Goal: Information Seeking & Learning: Learn about a topic

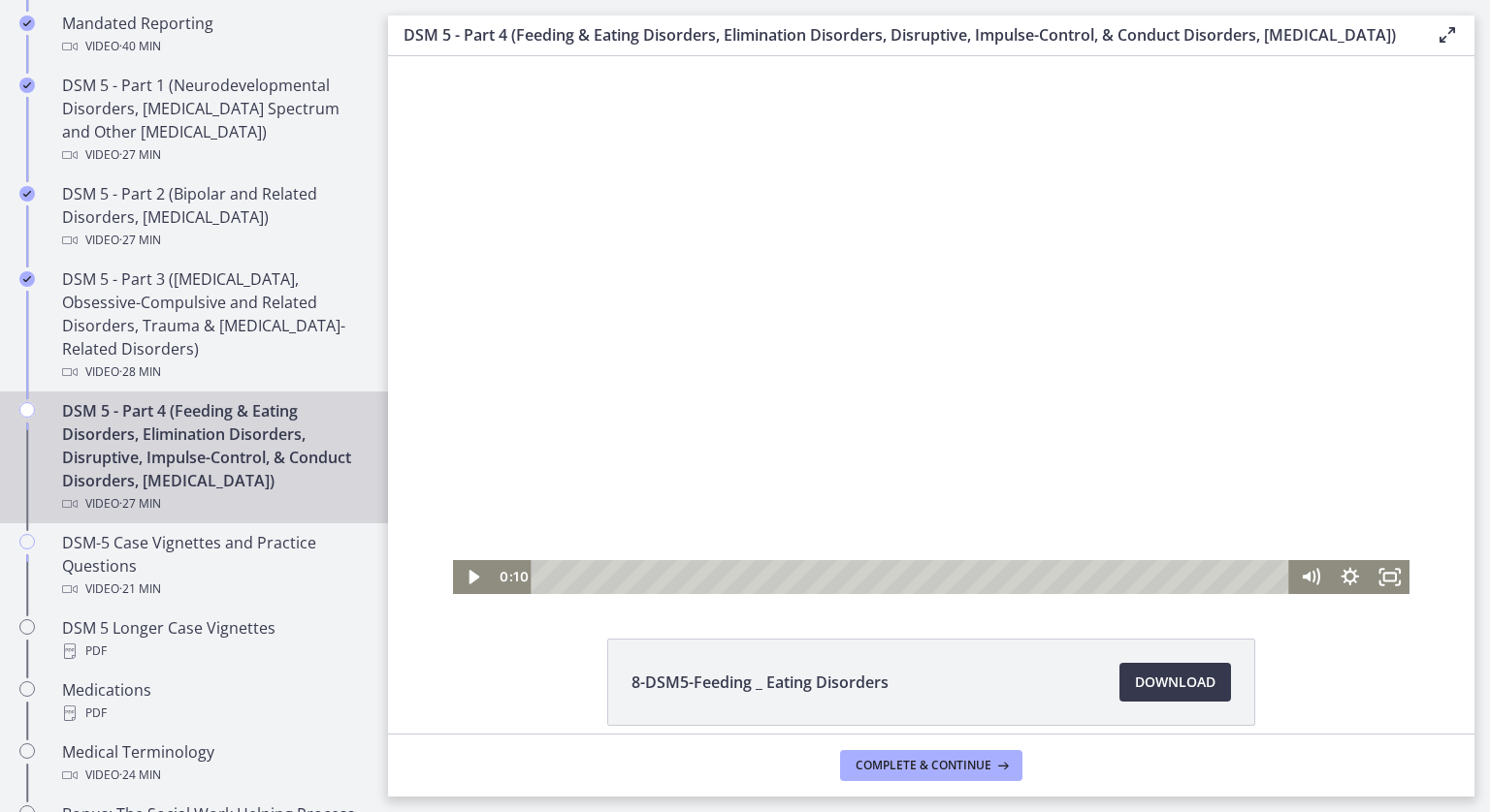
click at [652, 366] on div at bounding box center [931, 325] width 957 height 538
click at [484, 232] on div at bounding box center [931, 325] width 957 height 538
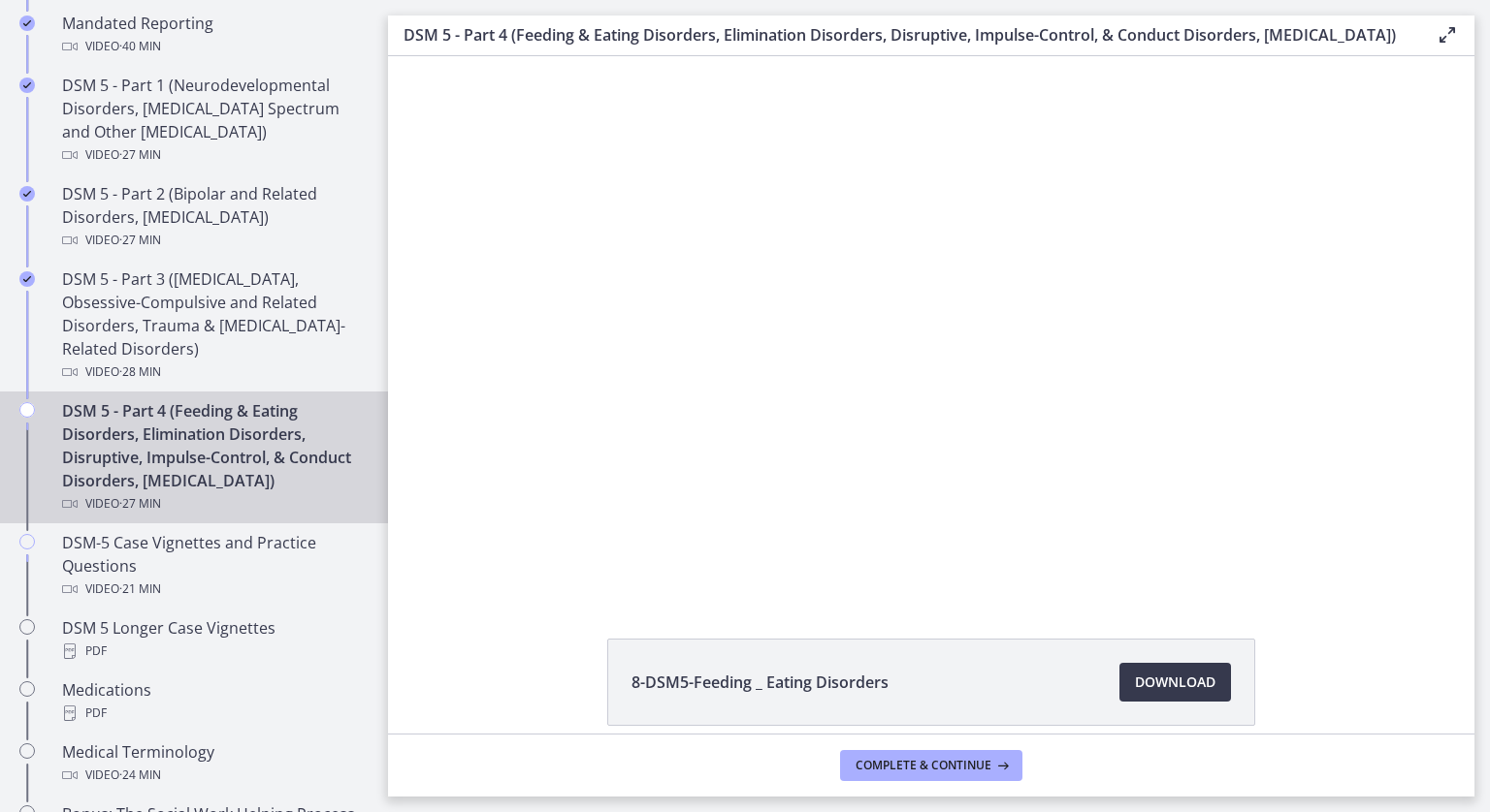
click at [484, 232] on div at bounding box center [931, 325] width 957 height 538
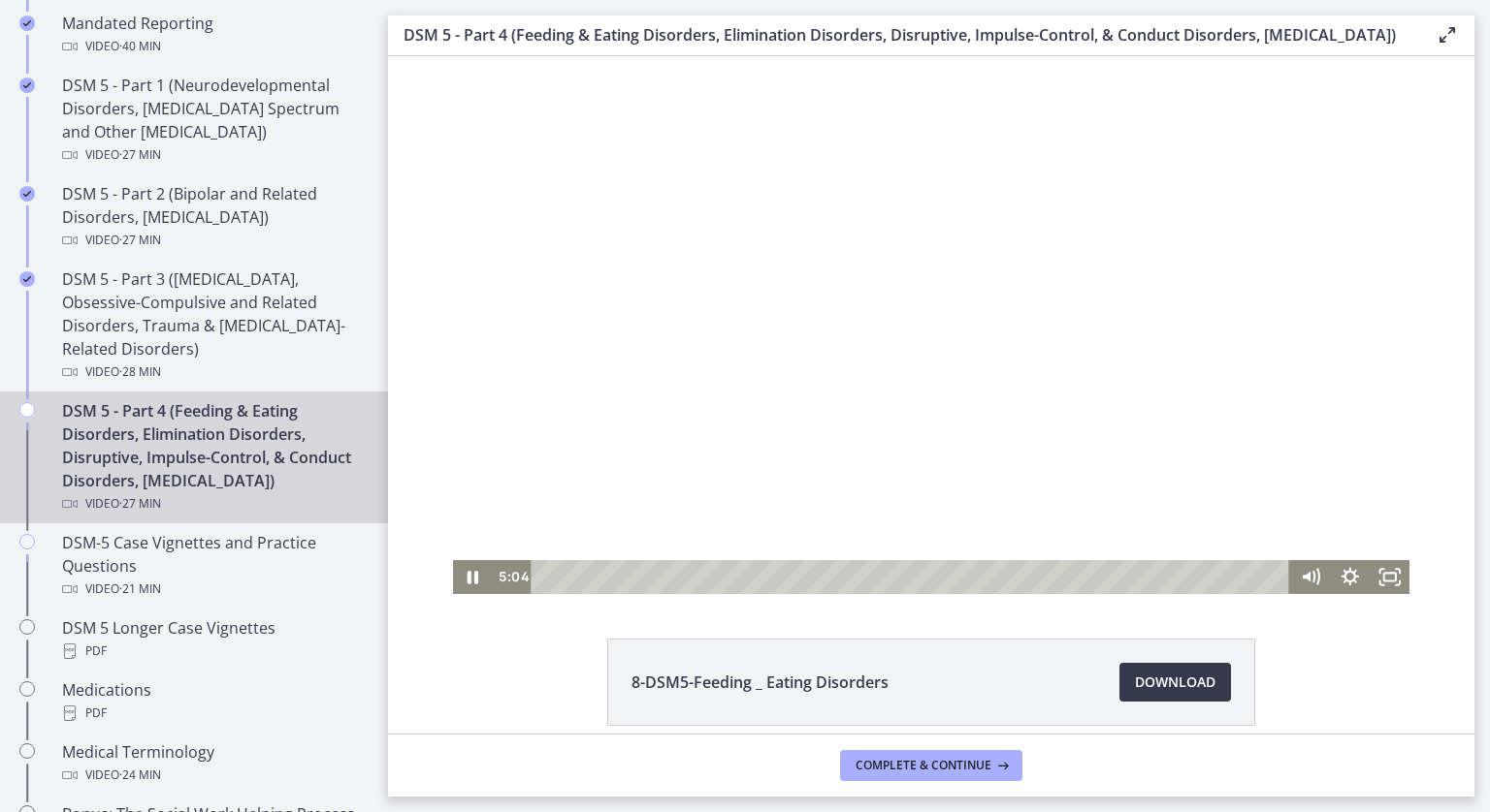
click at [503, 236] on div at bounding box center [931, 325] width 957 height 538
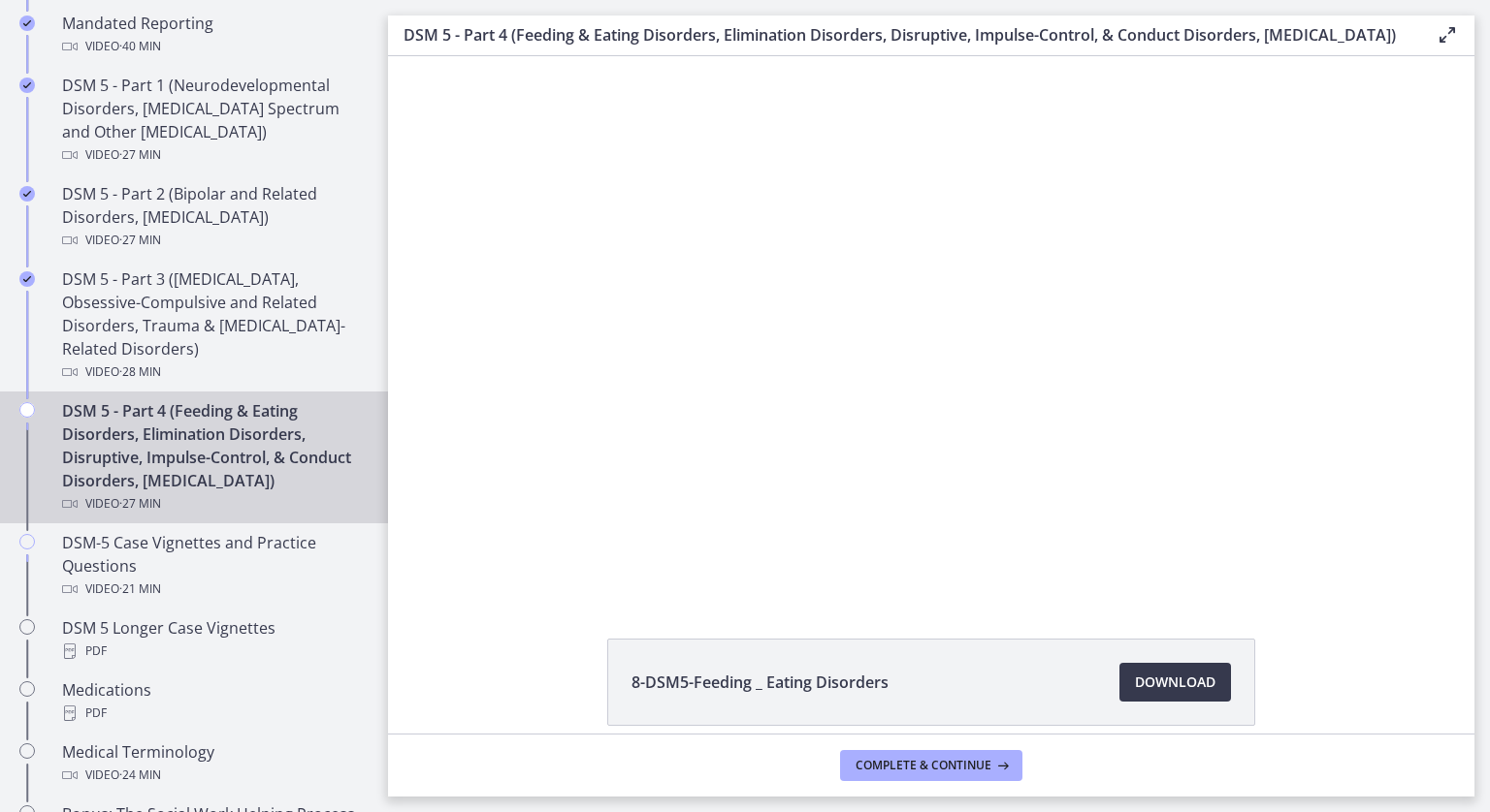
click at [503, 236] on div at bounding box center [931, 325] width 957 height 538
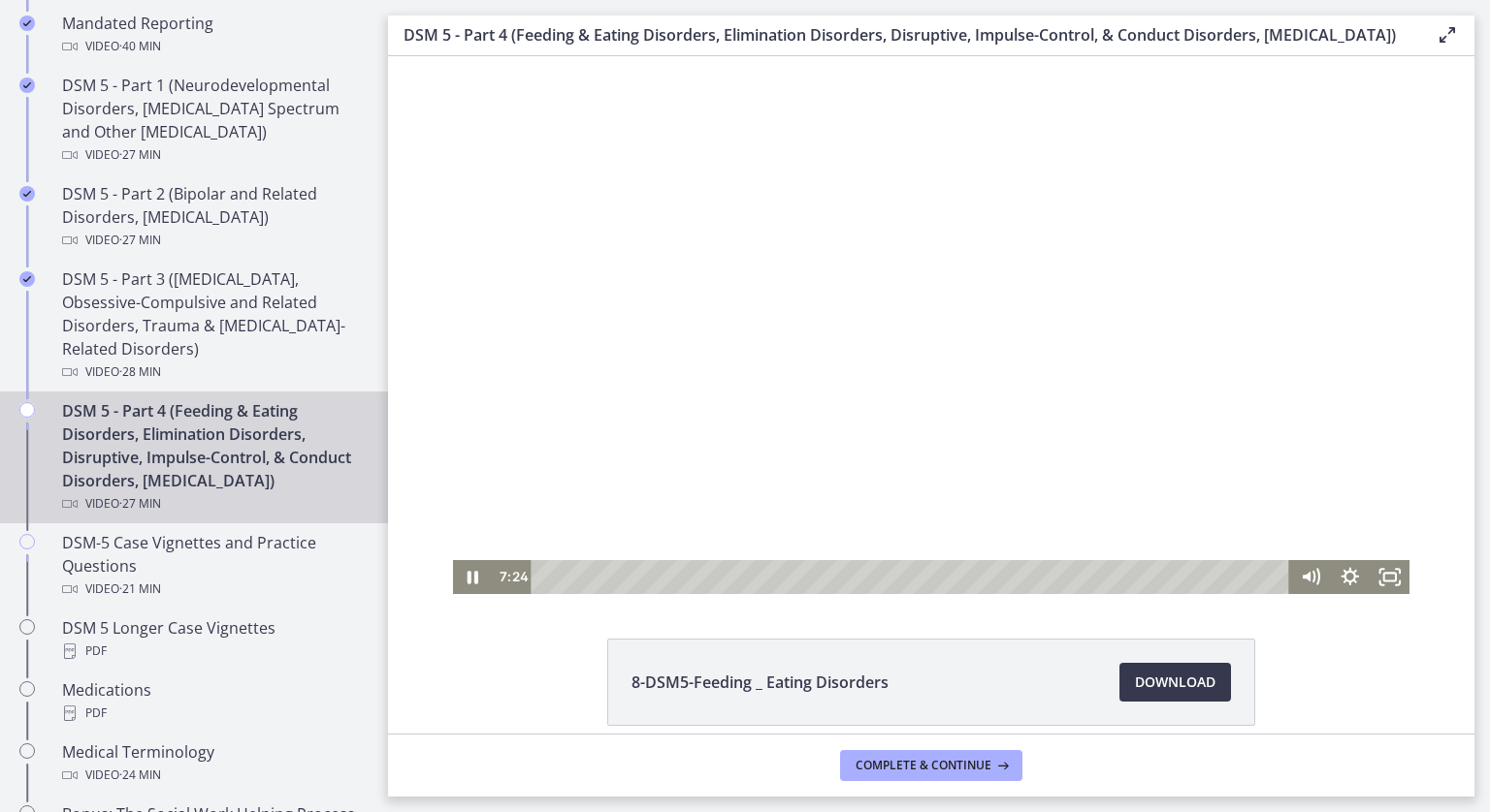
click at [503, 236] on div at bounding box center [931, 325] width 957 height 538
click at [506, 238] on div at bounding box center [931, 325] width 957 height 538
click at [621, 577] on div "3:01" at bounding box center [912, 577] width 734 height 34
click at [639, 577] on div "3:42" at bounding box center [912, 577] width 734 height 34
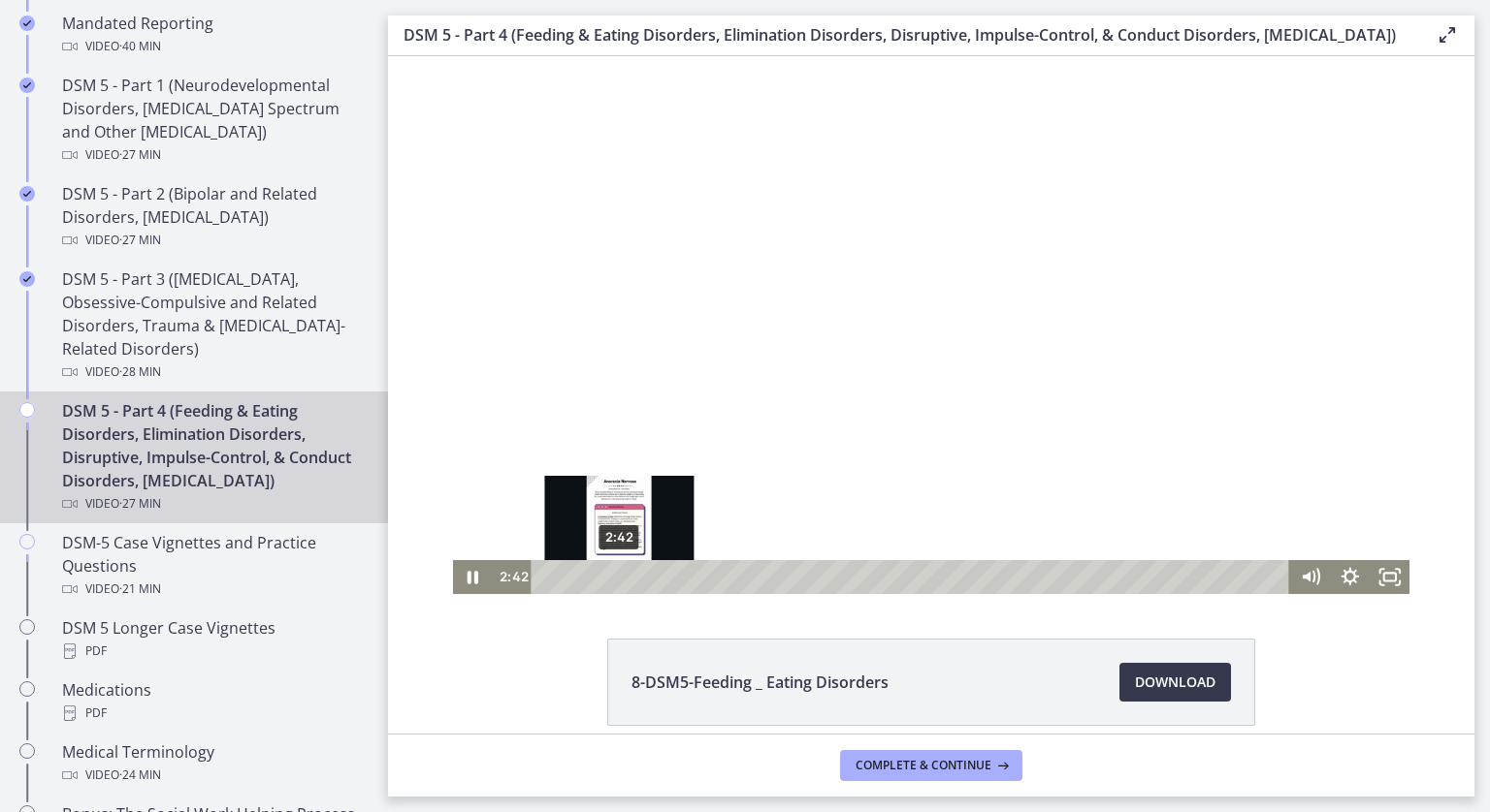
click at [612, 581] on div "2:42" at bounding box center [912, 577] width 734 height 34
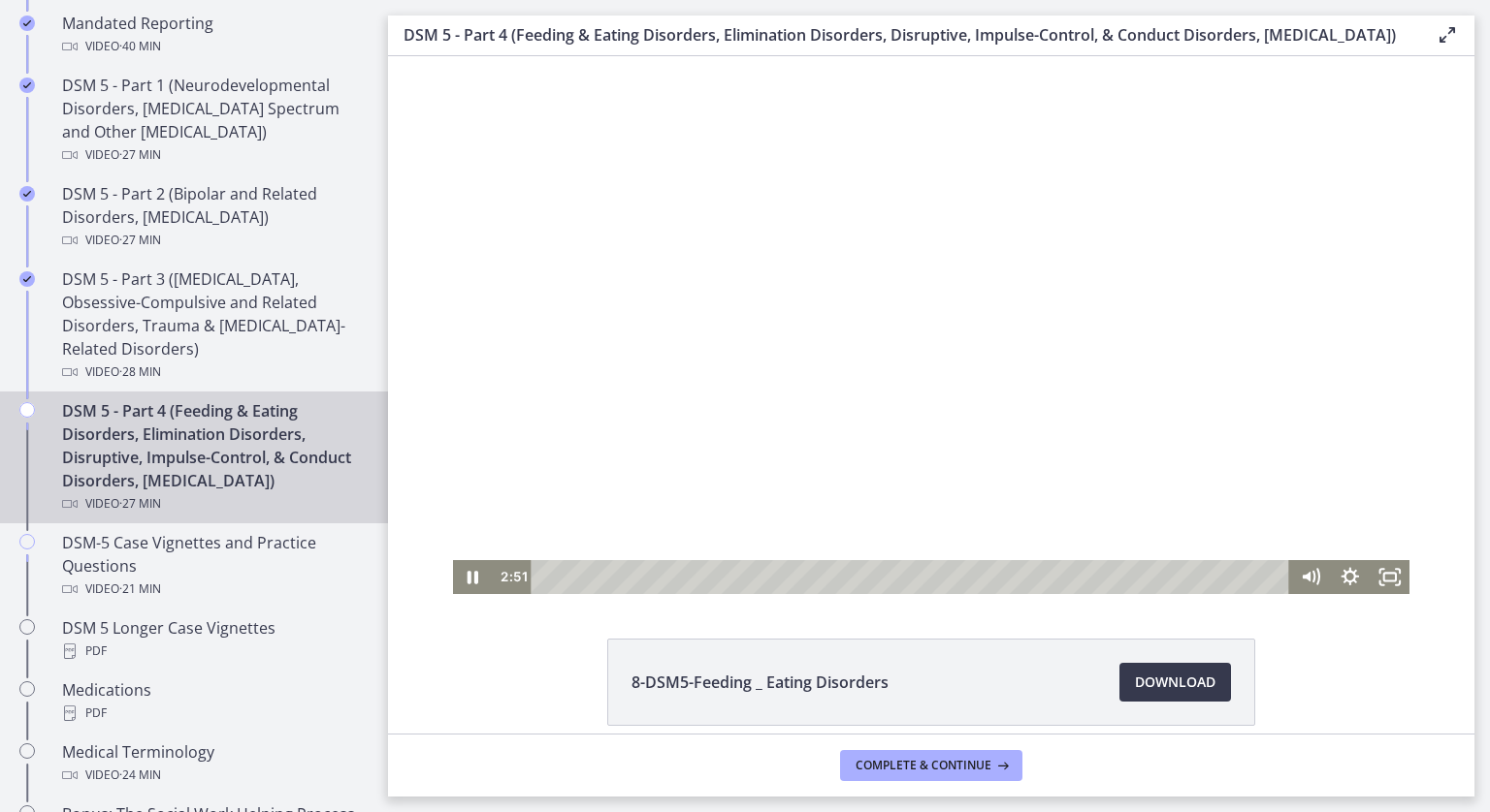
click at [611, 502] on div at bounding box center [931, 325] width 957 height 538
click at [729, 576] on div "6:53" at bounding box center [912, 577] width 734 height 34
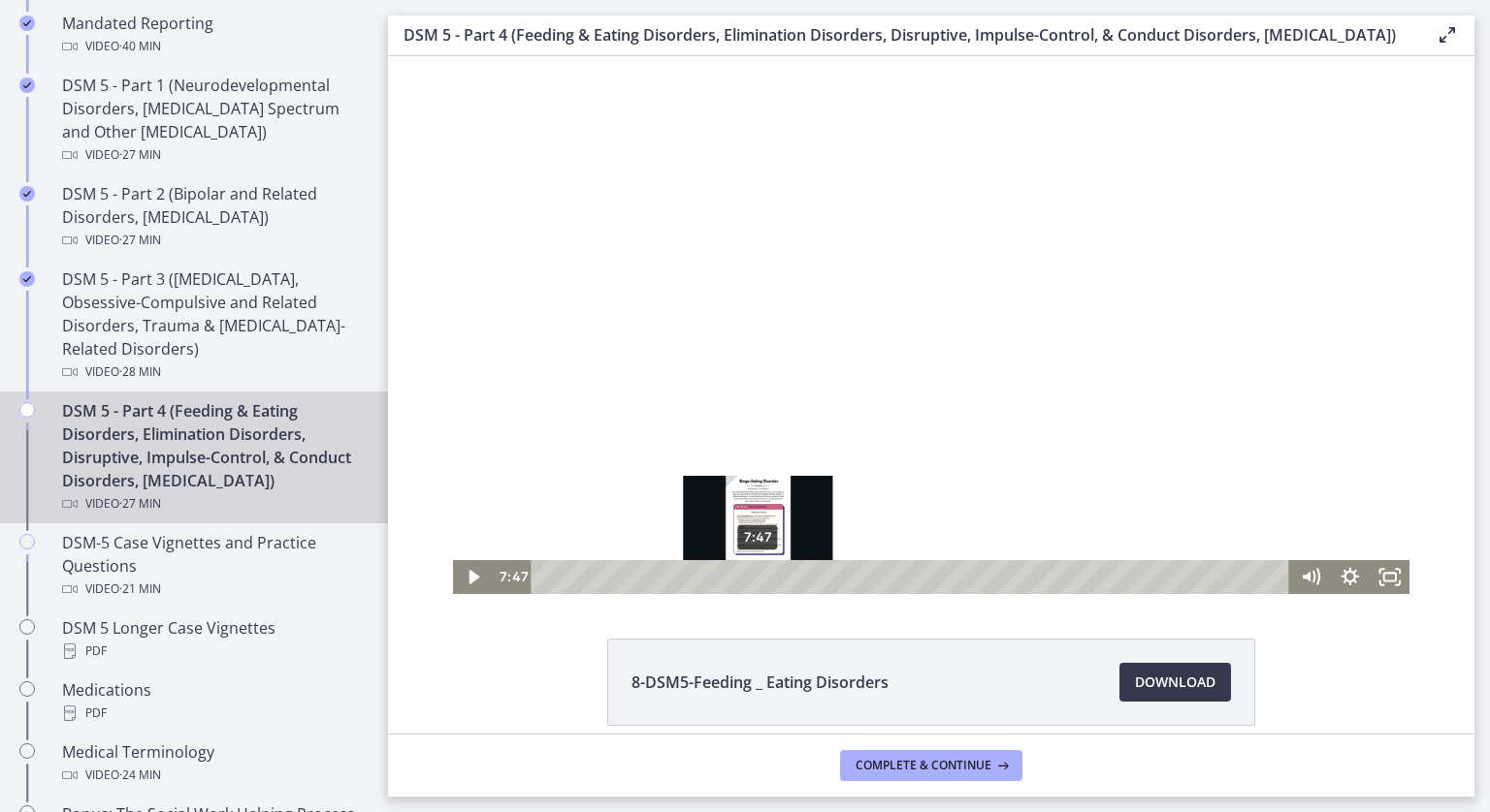
click at [751, 576] on div "7:47" at bounding box center [912, 577] width 734 height 34
click at [768, 576] on div "8:23" at bounding box center [912, 577] width 734 height 34
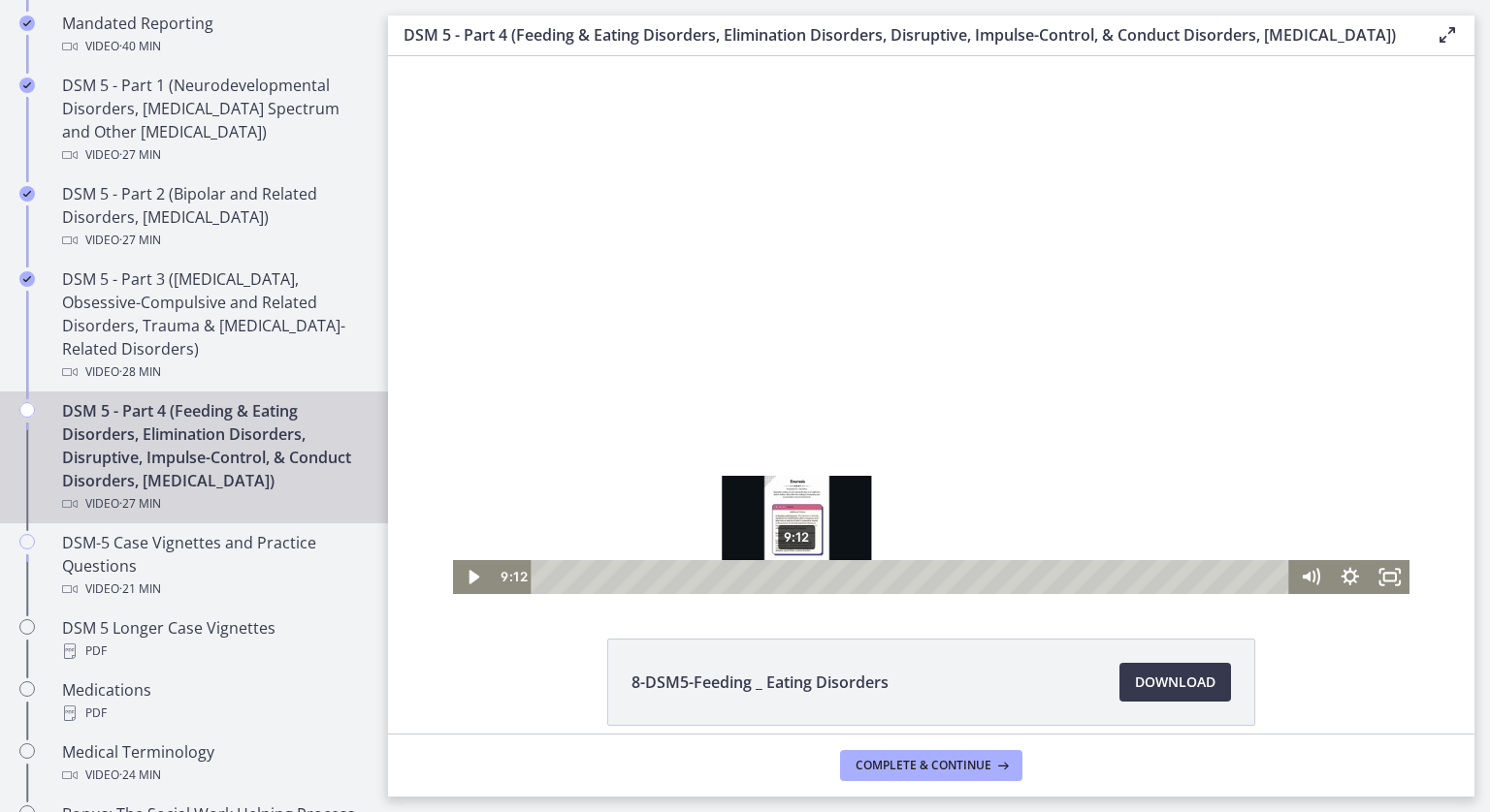
click at [790, 577] on div "9:12" at bounding box center [912, 577] width 734 height 34
click at [780, 577] on div "8:50" at bounding box center [912, 577] width 734 height 34
click at [711, 441] on div at bounding box center [931, 325] width 957 height 538
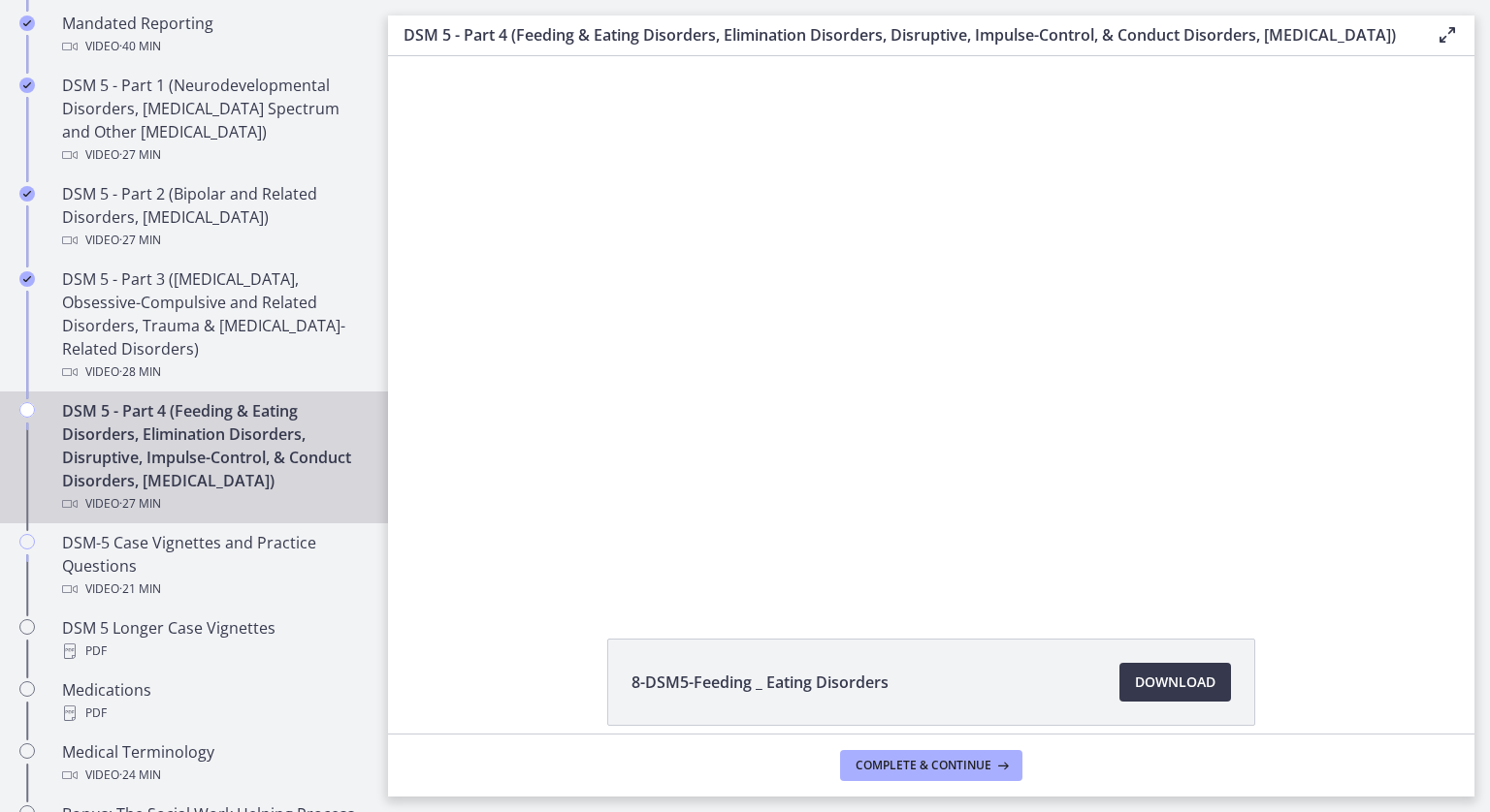
click at [711, 441] on div at bounding box center [931, 325] width 957 height 538
click at [713, 442] on div at bounding box center [931, 325] width 957 height 538
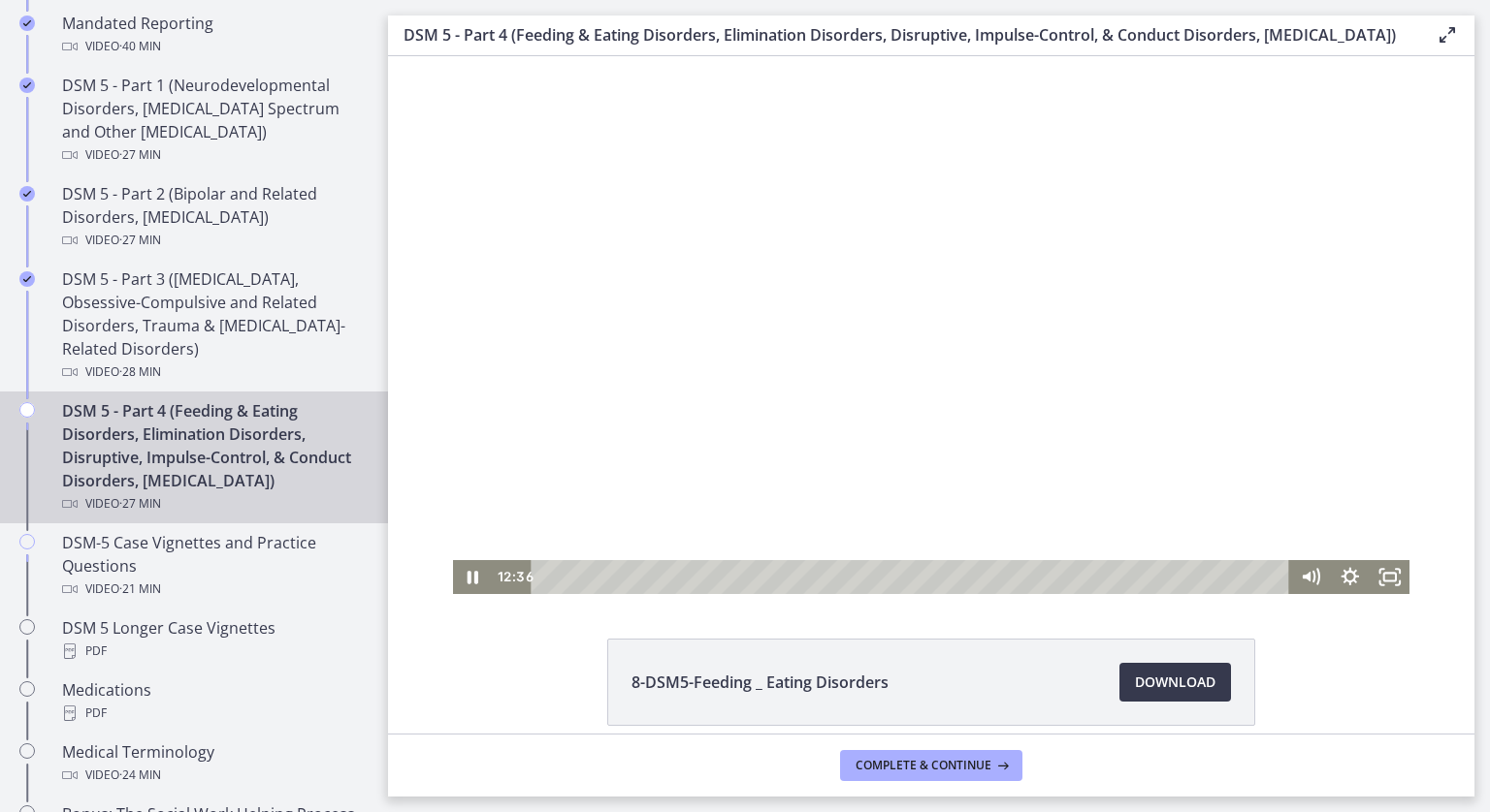
click at [696, 460] on div at bounding box center [931, 325] width 957 height 538
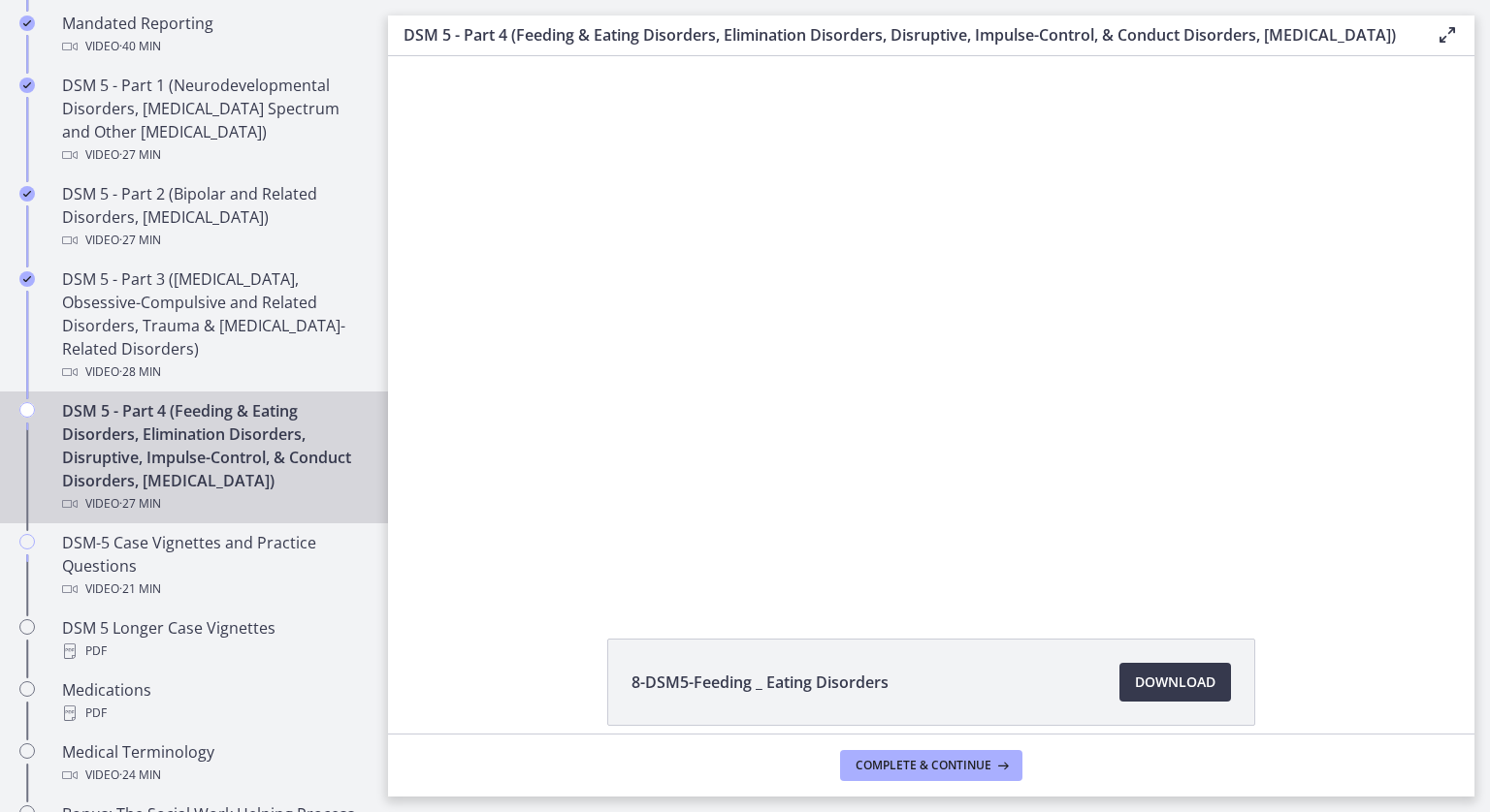
click at [698, 453] on div at bounding box center [931, 325] width 957 height 538
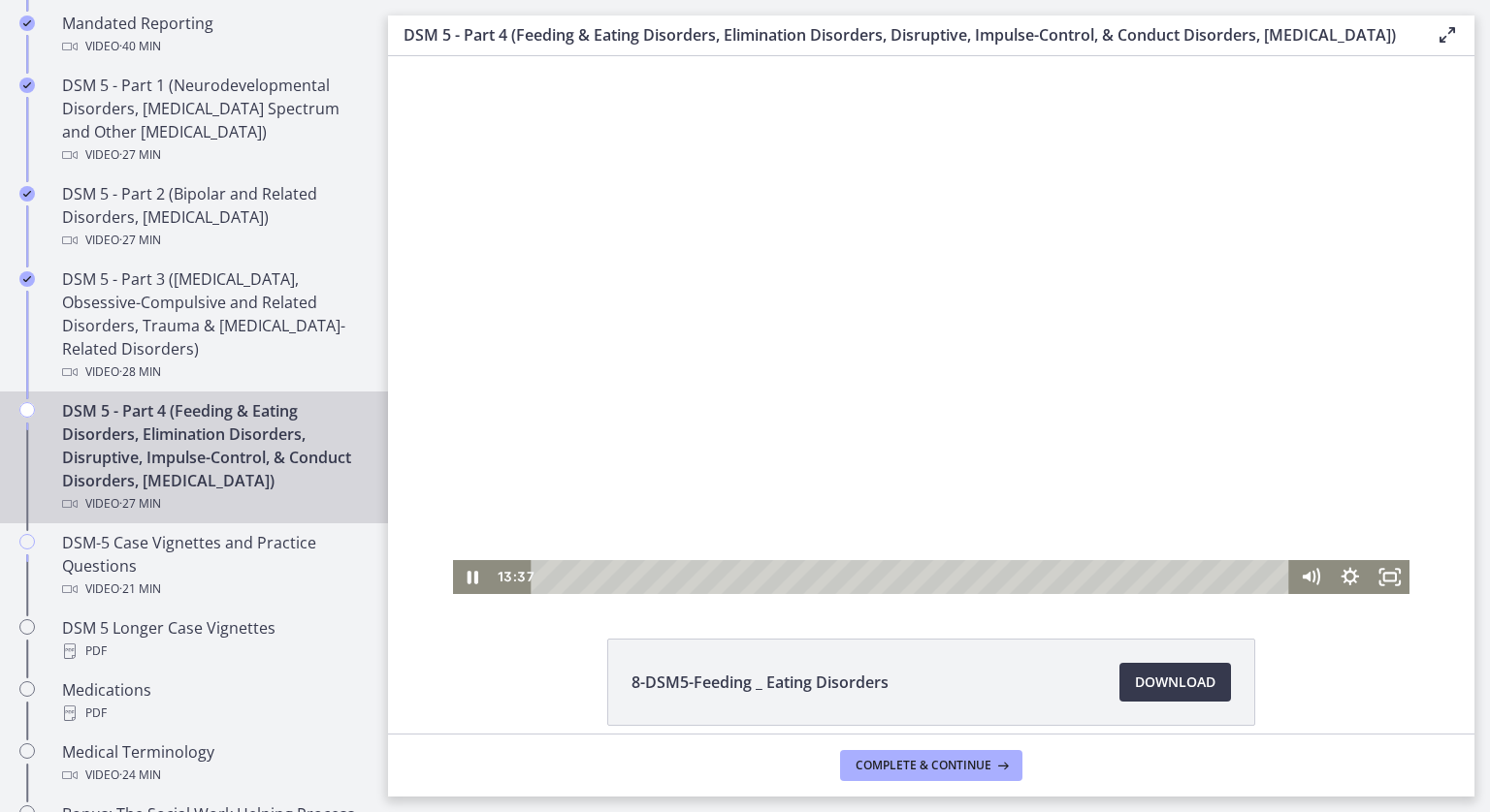
click at [698, 454] on div at bounding box center [931, 325] width 957 height 538
click at [704, 462] on div at bounding box center [931, 325] width 957 height 538
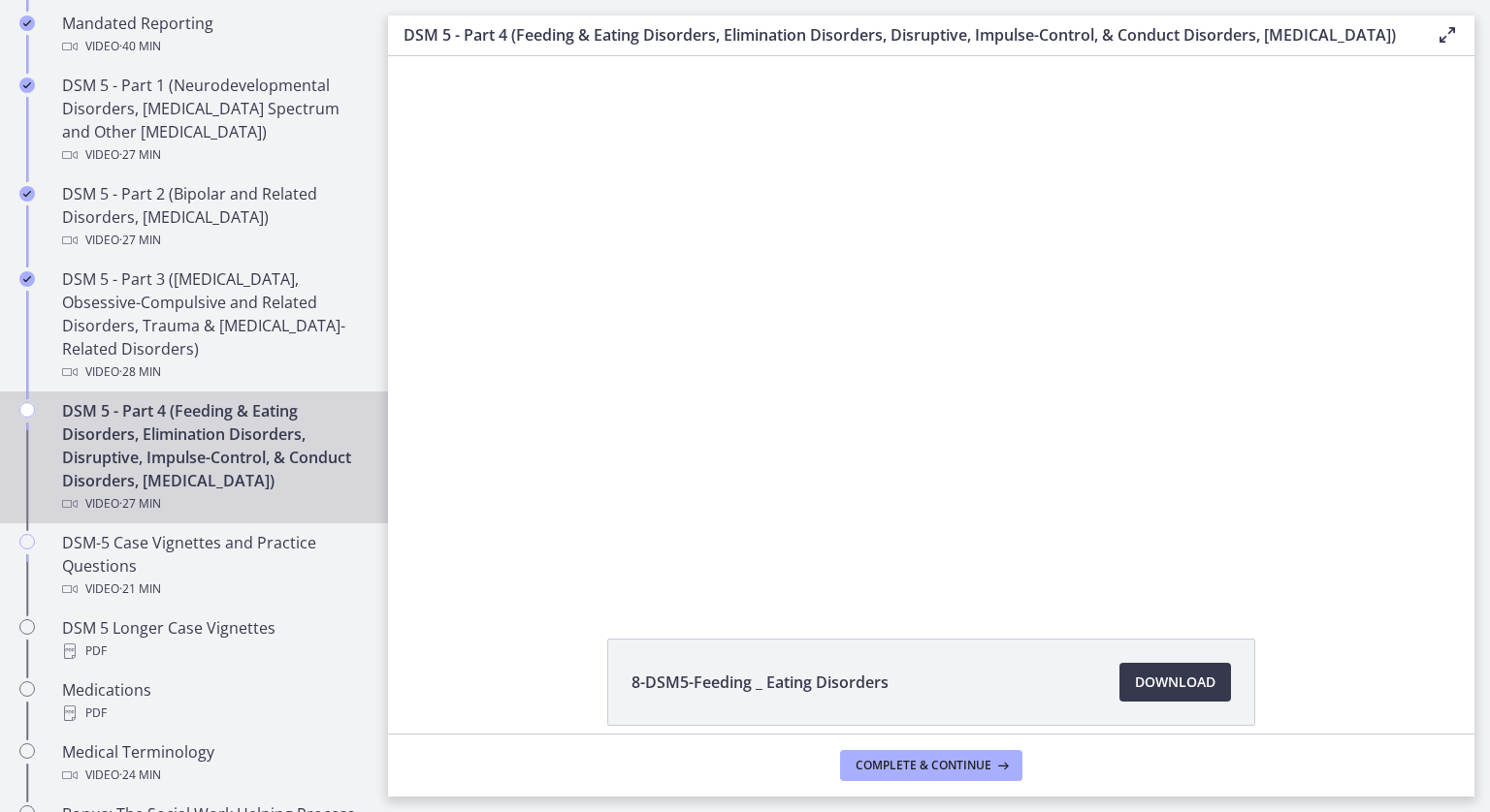
click at [704, 462] on div at bounding box center [931, 325] width 957 height 538
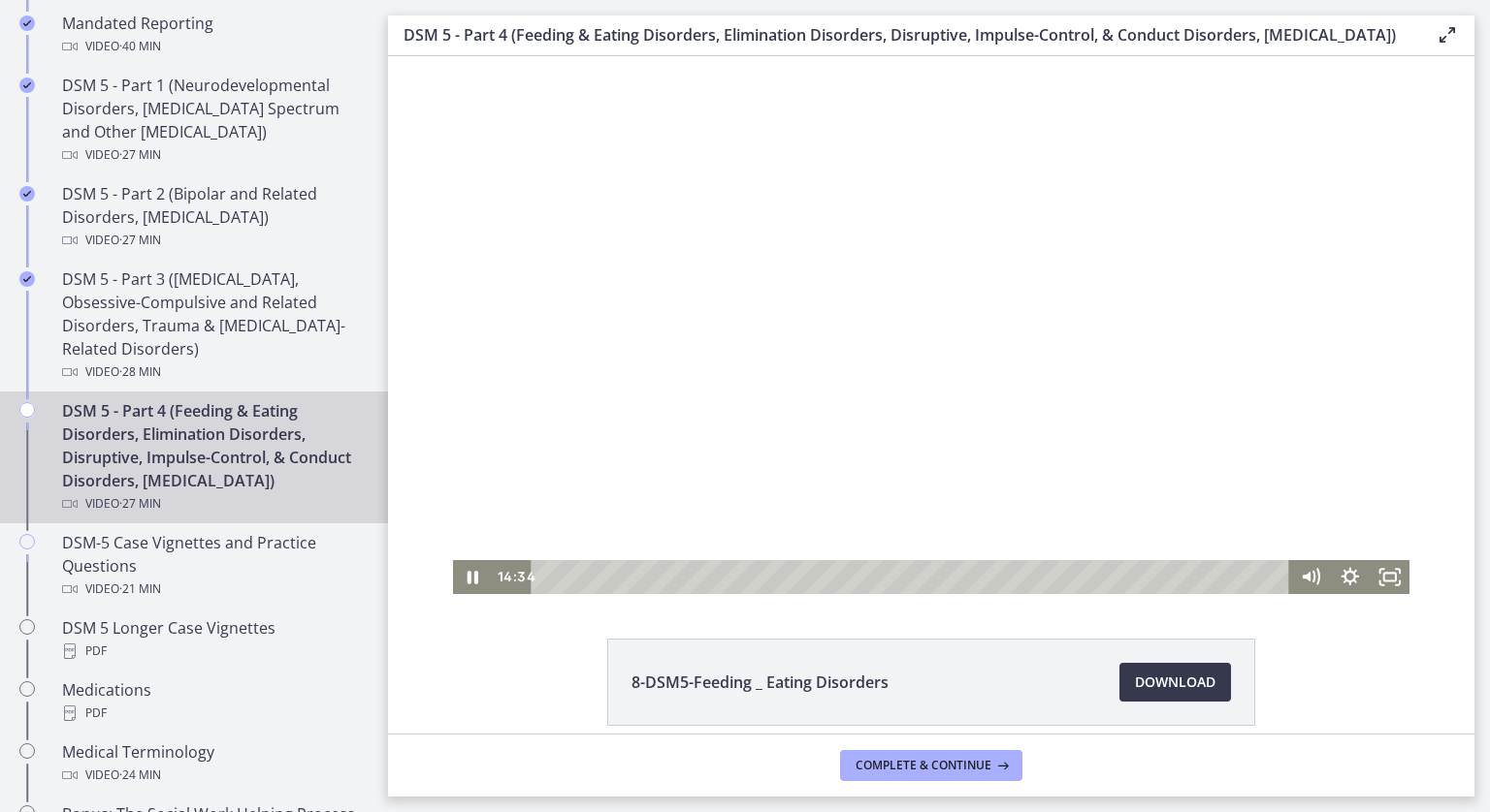
click at [704, 462] on div at bounding box center [931, 325] width 957 height 538
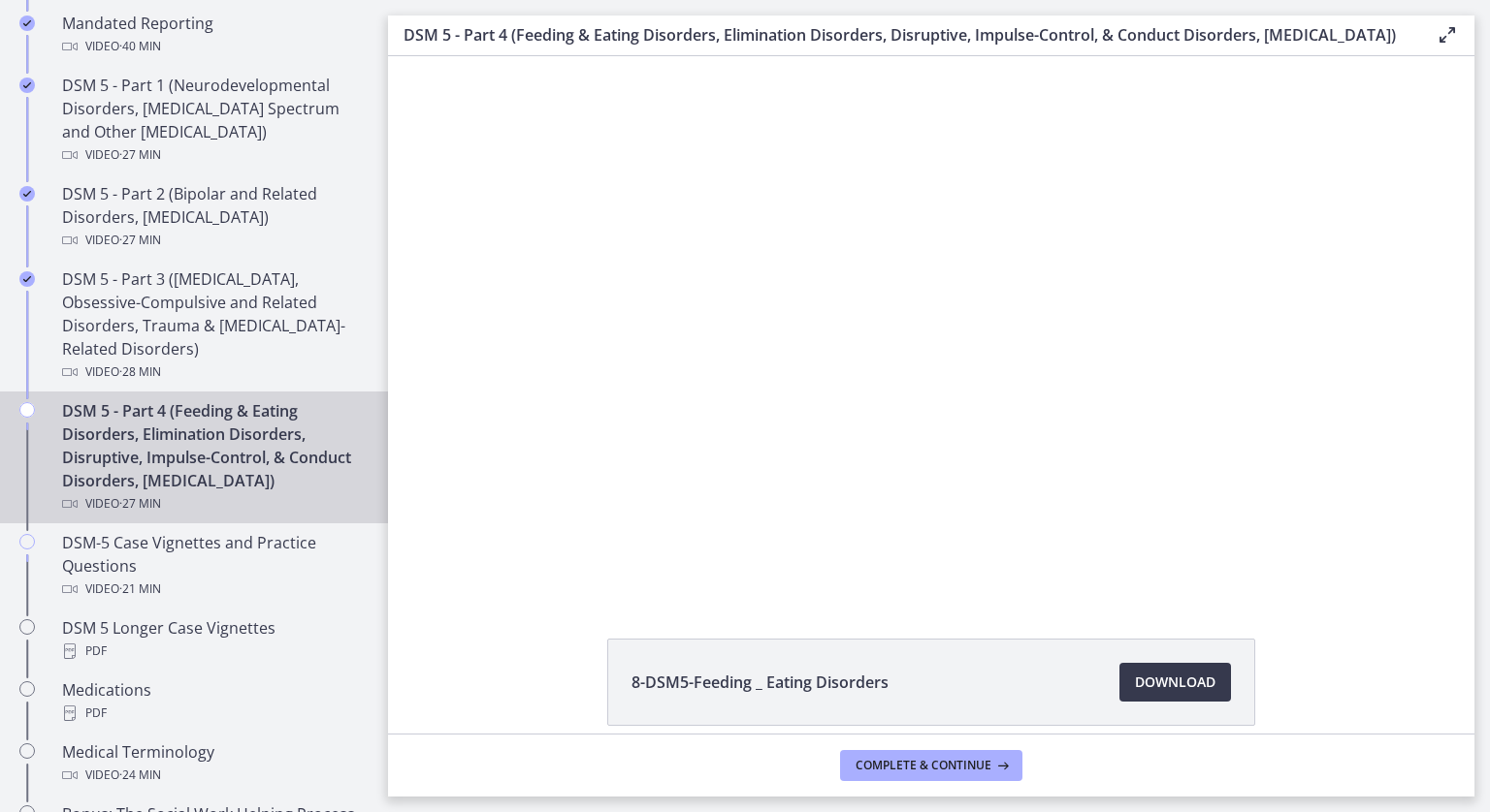
click at [704, 462] on div at bounding box center [931, 325] width 957 height 538
click at [808, 428] on div at bounding box center [931, 325] width 957 height 538
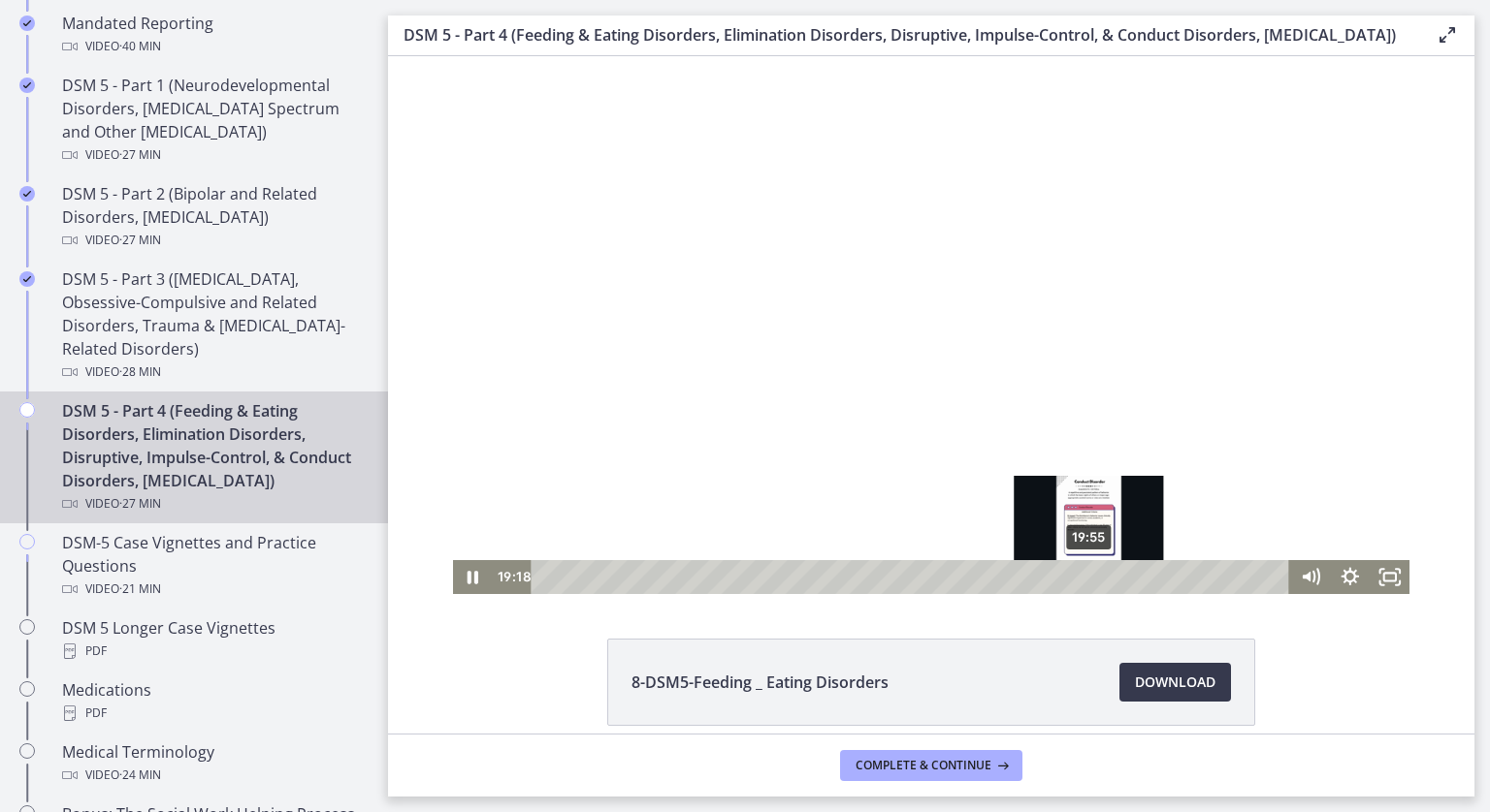
click at [1084, 580] on div "19:55" at bounding box center [912, 577] width 734 height 34
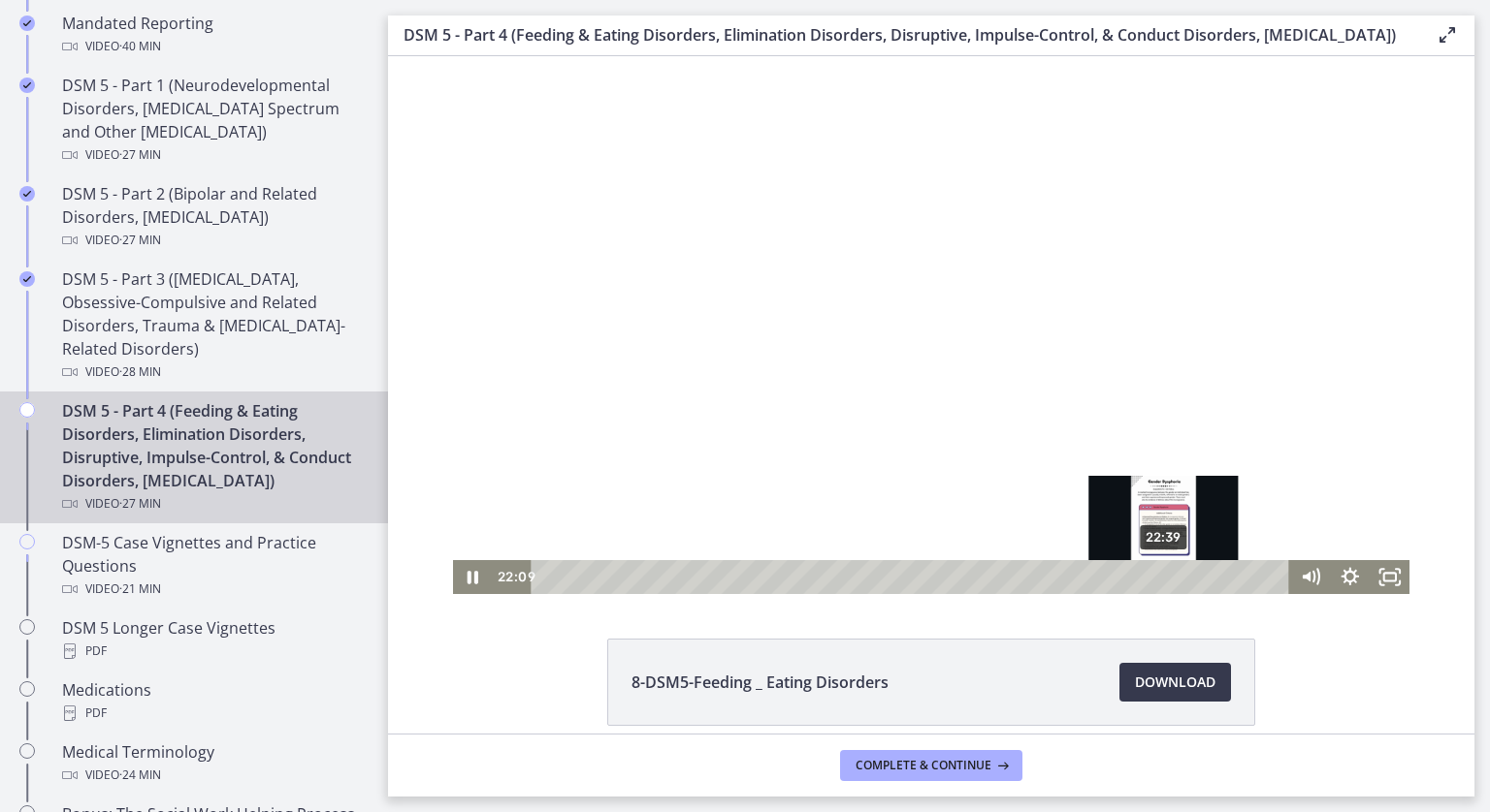
click at [1157, 579] on div "22:39" at bounding box center [912, 577] width 734 height 34
click at [1170, 579] on div "23:07" at bounding box center [912, 577] width 734 height 34
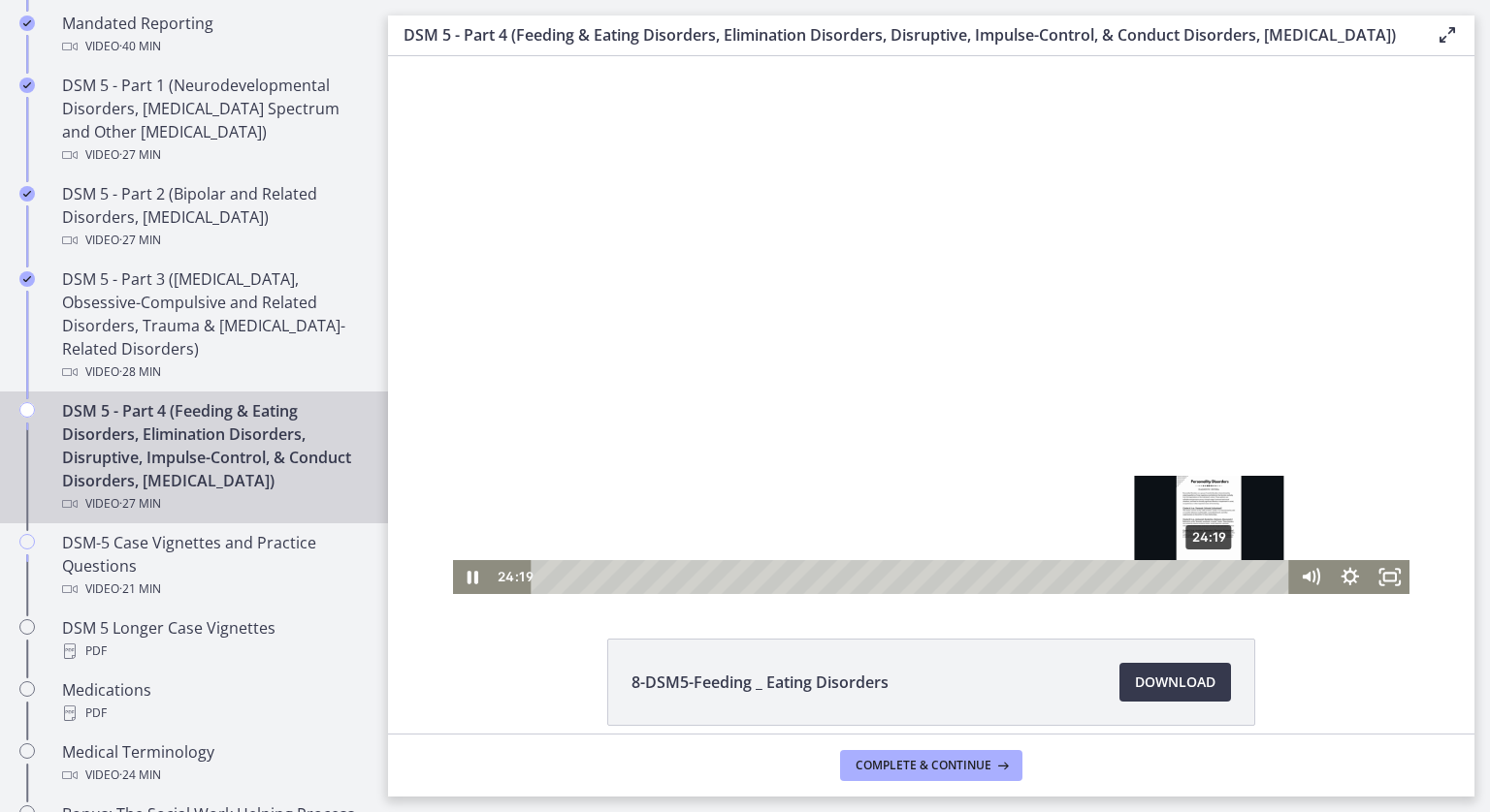
click at [1203, 578] on div "24:19" at bounding box center [912, 577] width 734 height 34
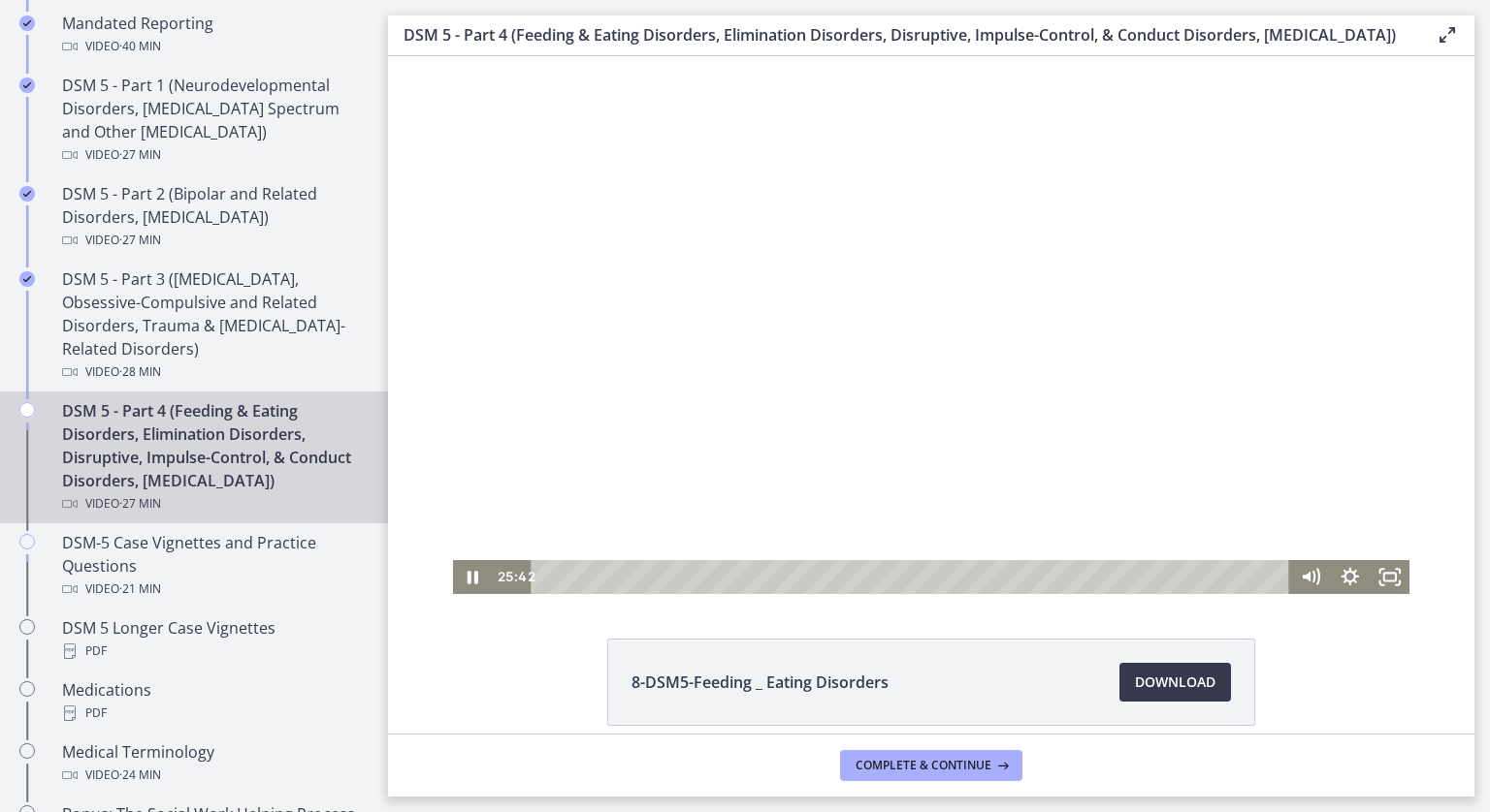
click at [1231, 443] on div at bounding box center [931, 325] width 957 height 538
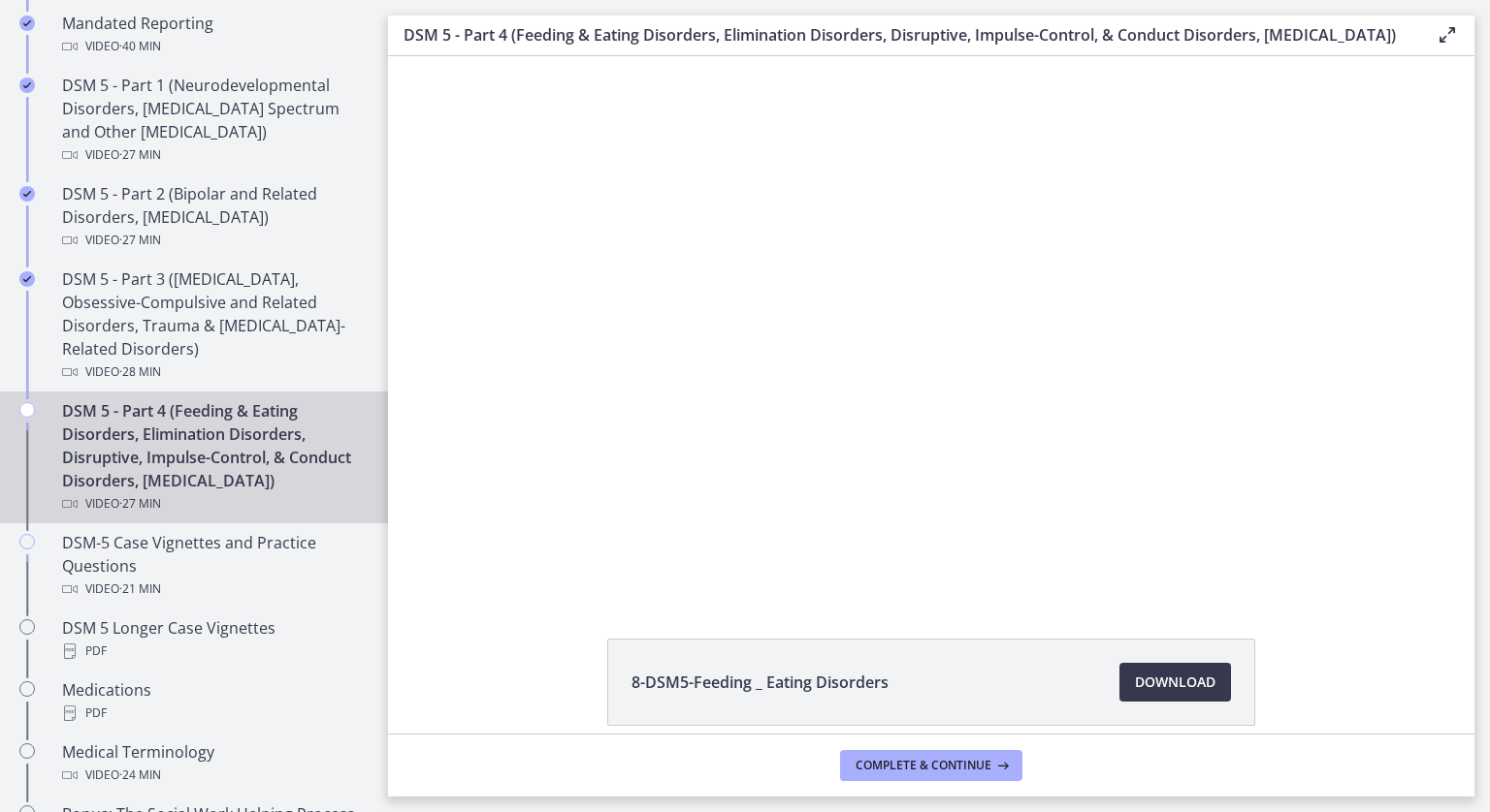
click at [1240, 448] on div at bounding box center [931, 325] width 957 height 538
click at [992, 765] on icon at bounding box center [1002, 766] width 20 height 16
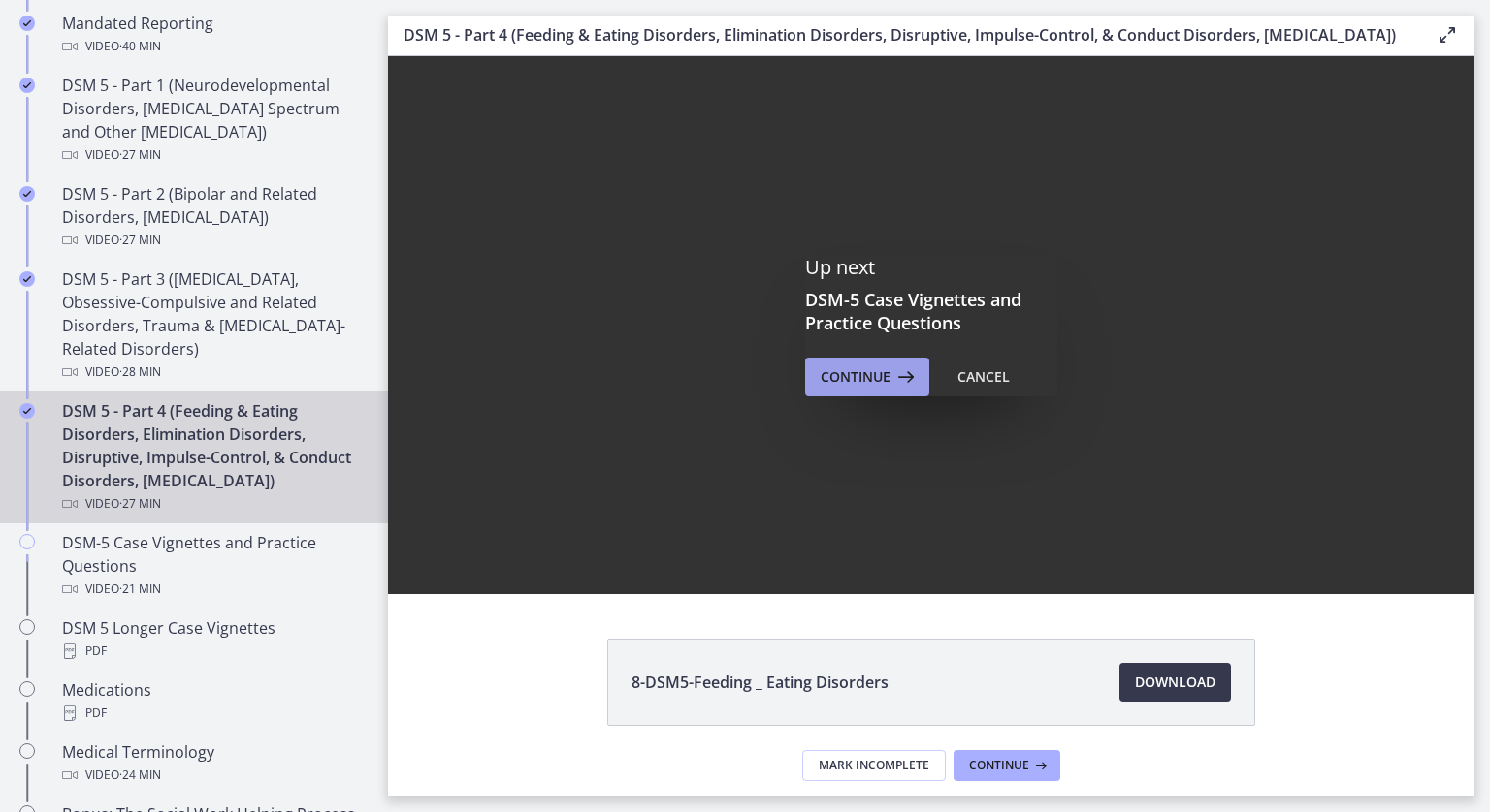
click at [854, 389] on span "Continue" at bounding box center [855, 376] width 69 height 23
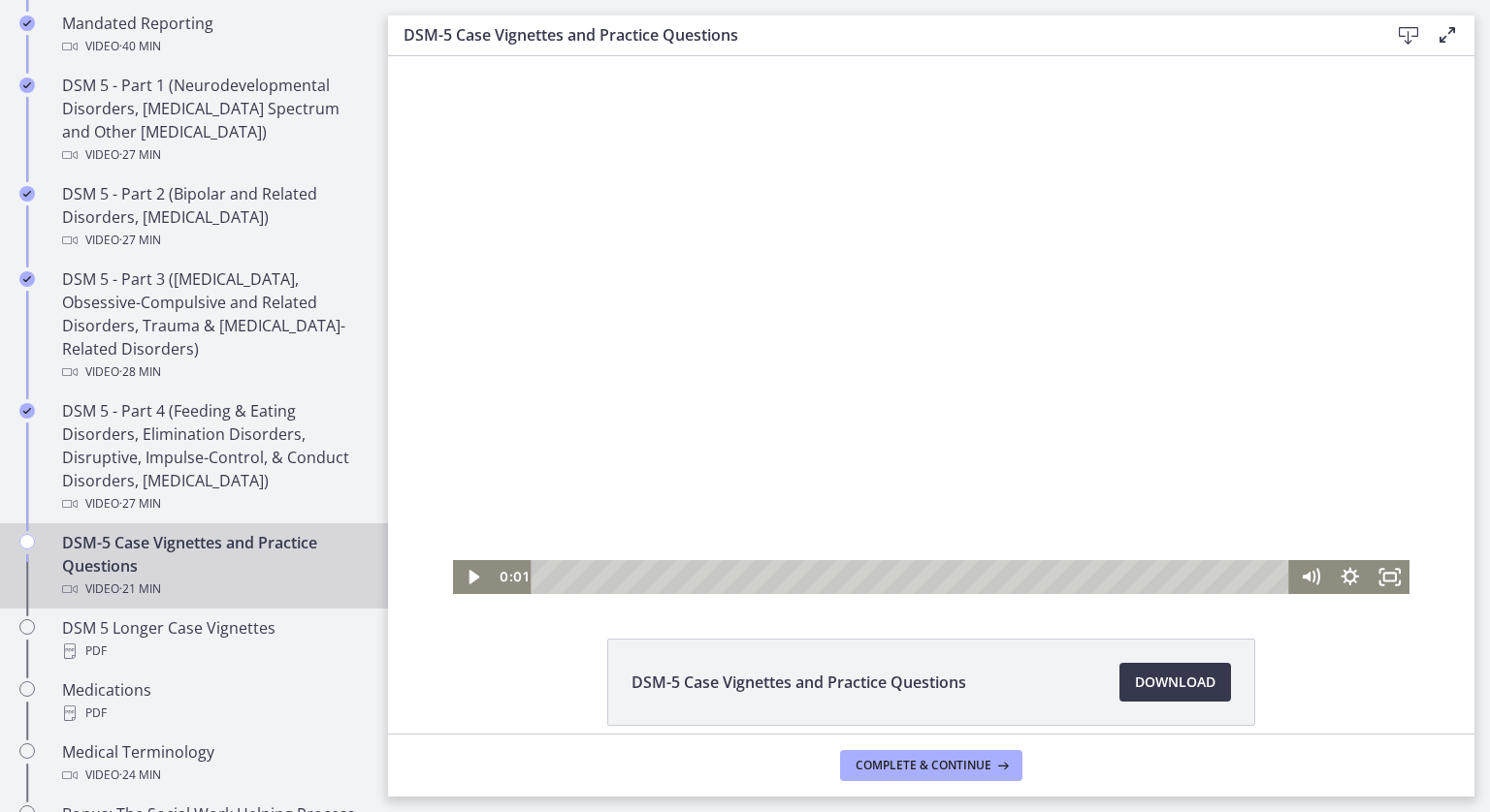
click at [857, 390] on div at bounding box center [931, 325] width 957 height 538
